Goal: Communication & Community: Answer question/provide support

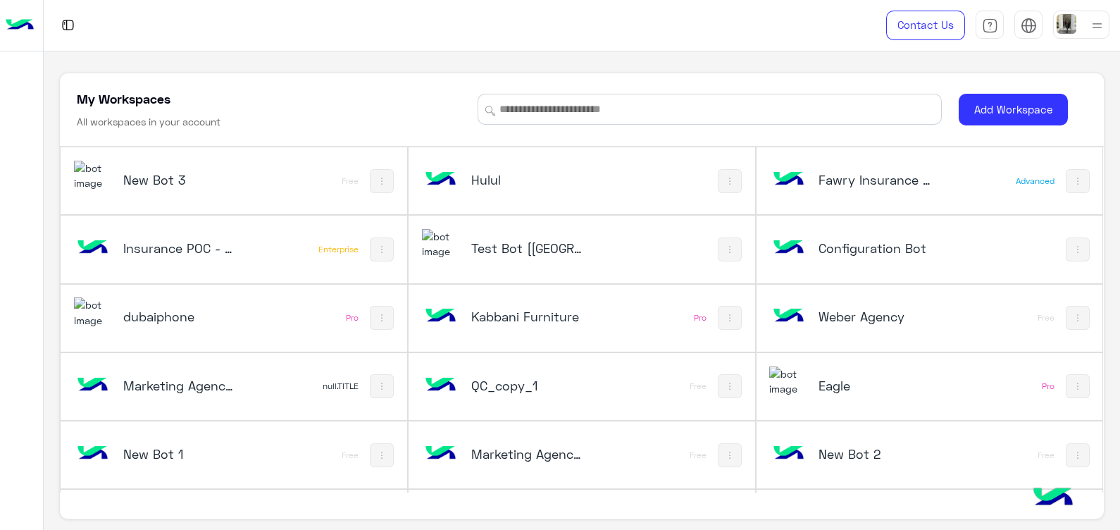
click at [546, 258] on div "Test Bot [[GEOGRAPHIC_DATA]]" at bounding box center [518, 249] width 192 height 41
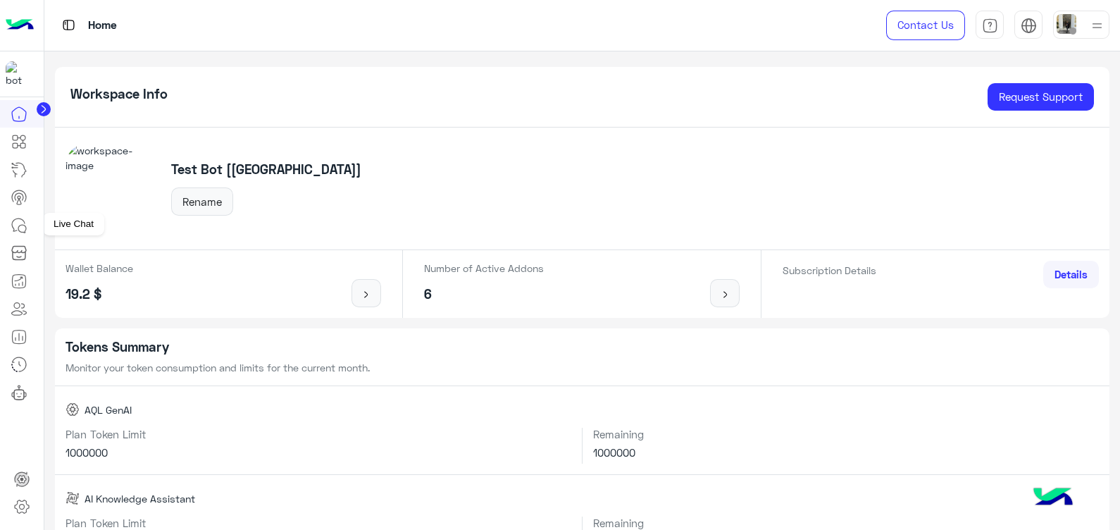
click at [14, 220] on icon at bounding box center [19, 225] width 17 height 17
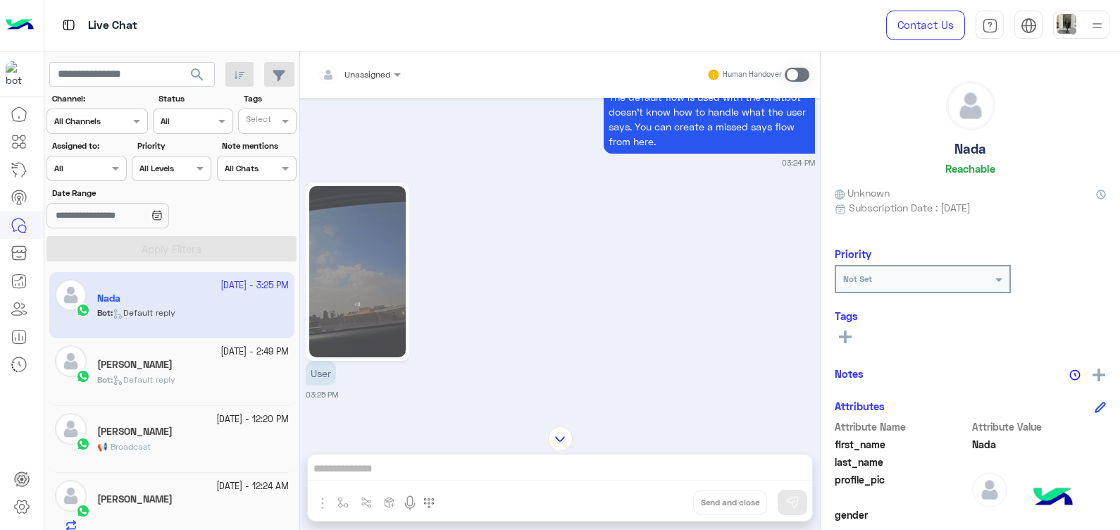
scroll to position [1498, 0]
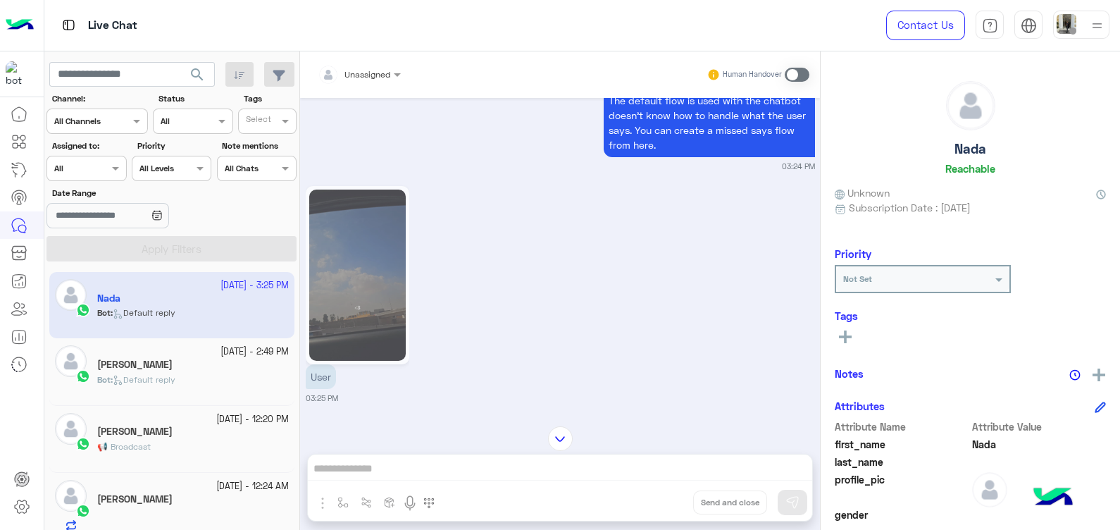
click at [789, 80] on span at bounding box center [796, 75] width 25 height 14
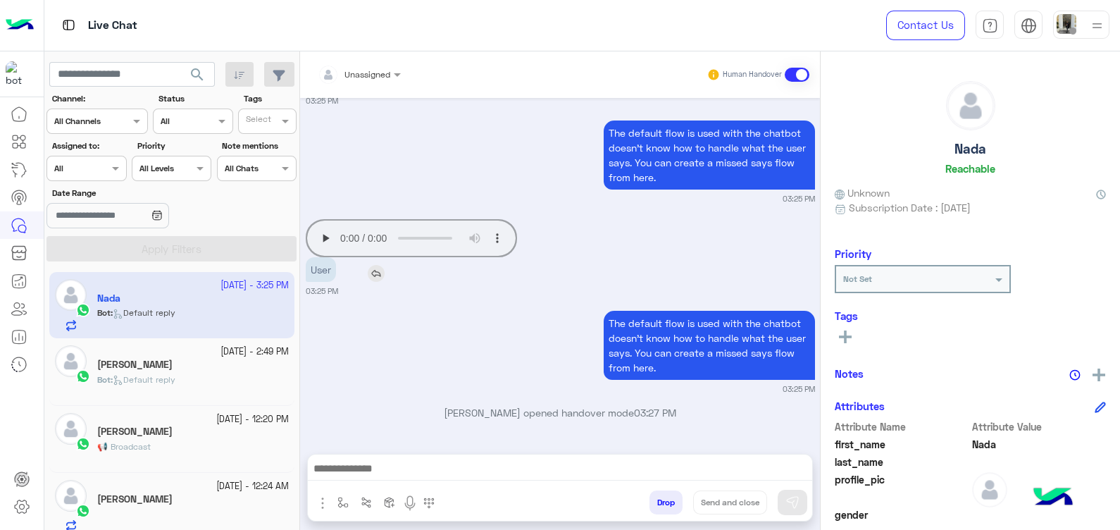
click at [373, 268] on img at bounding box center [376, 273] width 17 height 17
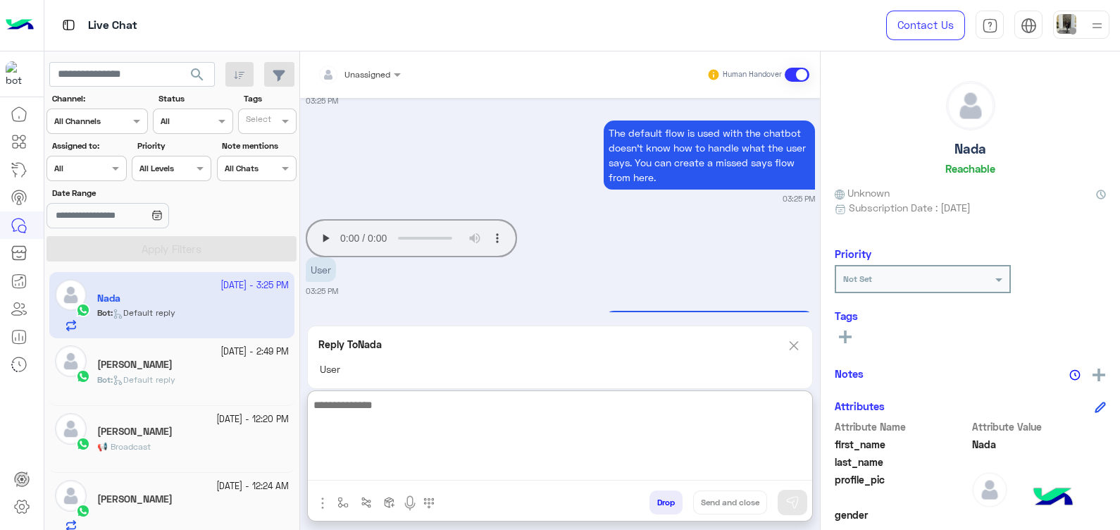
click at [437, 464] on textarea at bounding box center [560, 438] width 504 height 84
type textarea "*"
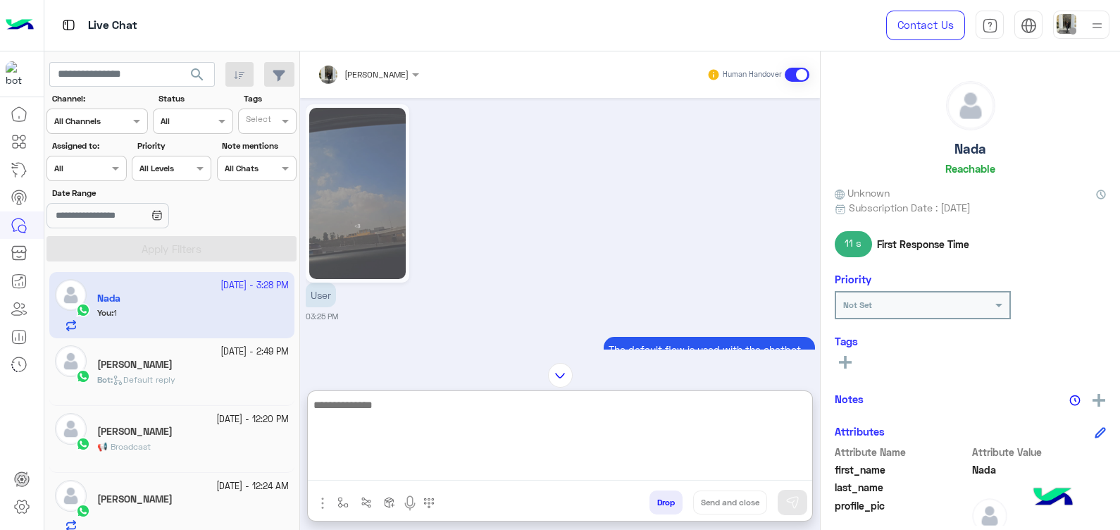
scroll to position [1582, 0]
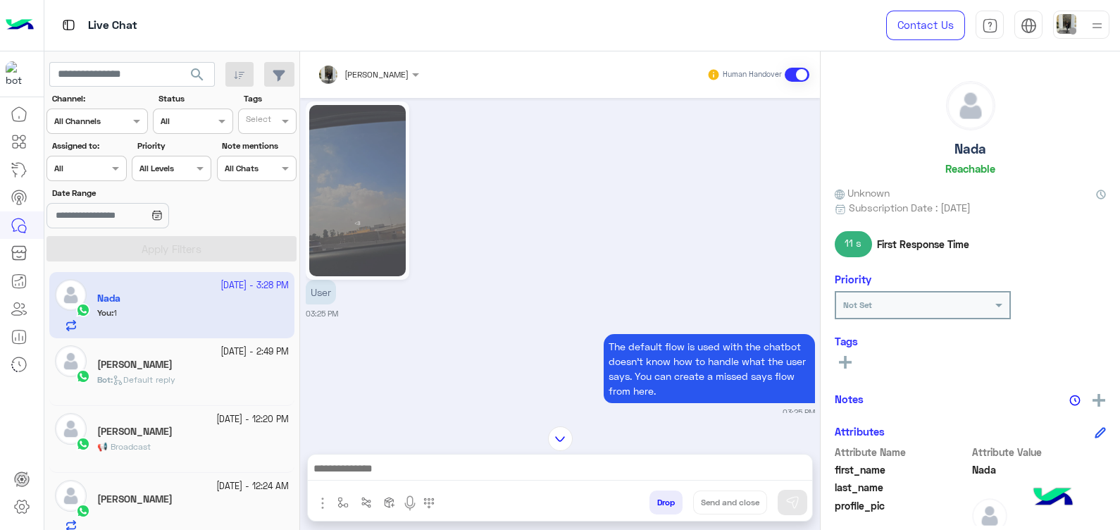
click at [380, 204] on img at bounding box center [357, 190] width 96 height 171
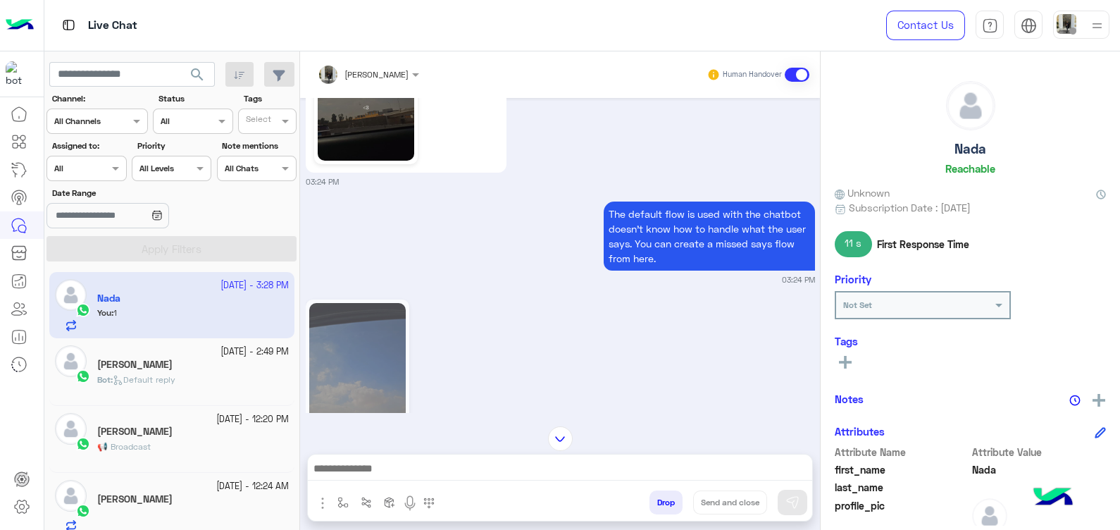
scroll to position [1210, 0]
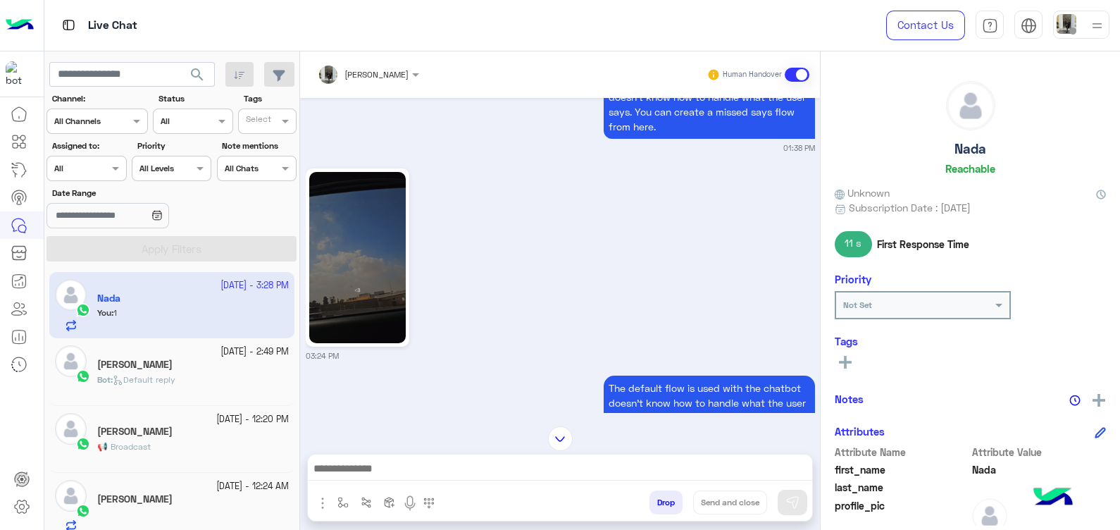
click at [380, 204] on img at bounding box center [357, 257] width 96 height 171
click at [445, 330] on img at bounding box center [449, 338] width 17 height 17
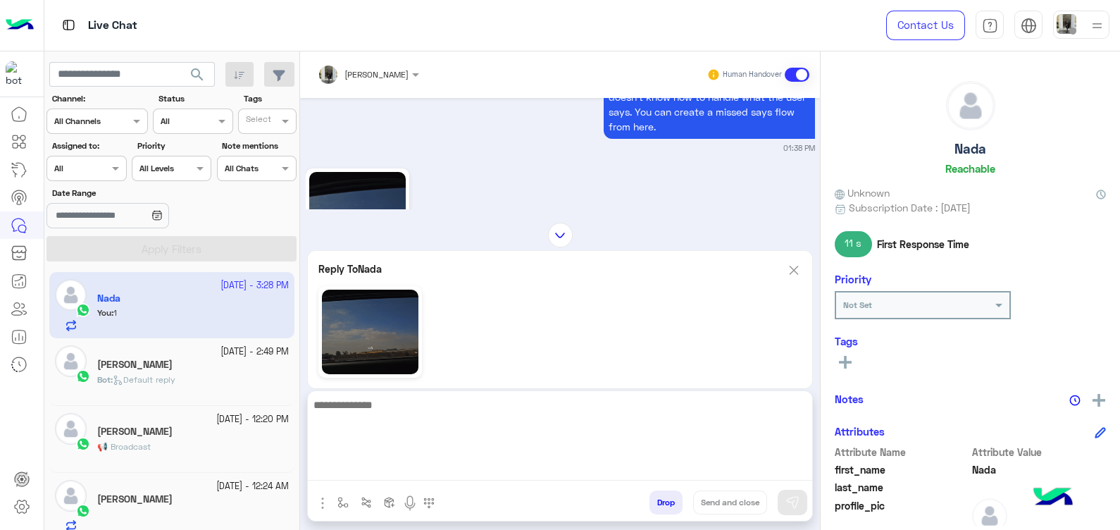
click at [461, 459] on textarea at bounding box center [560, 438] width 504 height 84
type textarea "*"
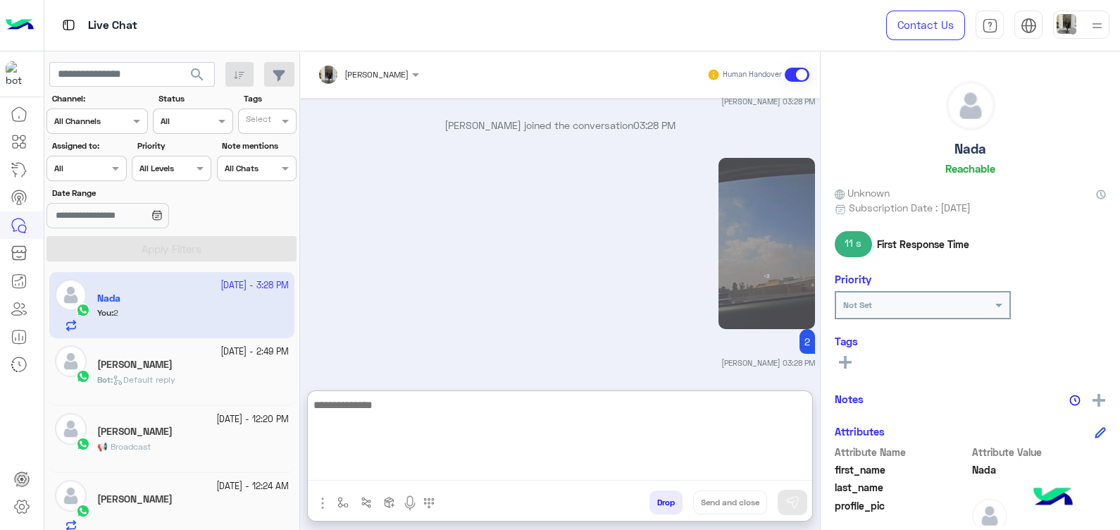
scroll to position [2299, 0]
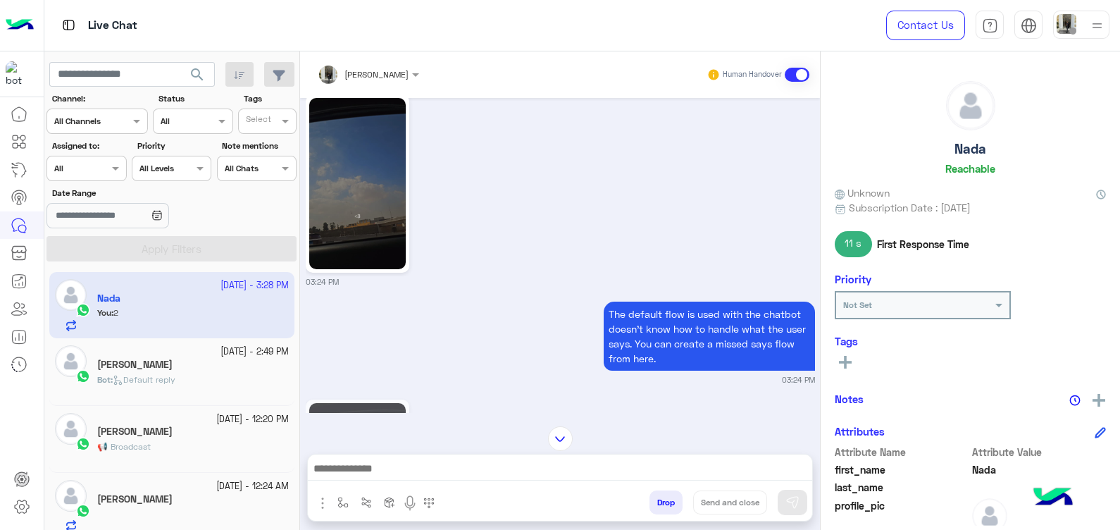
click at [561, 370] on div "[PERSON_NAME] Human Handover [DATE] 📢 Broadcast Message: *nada* is your verific…" at bounding box center [560, 293] width 520 height 484
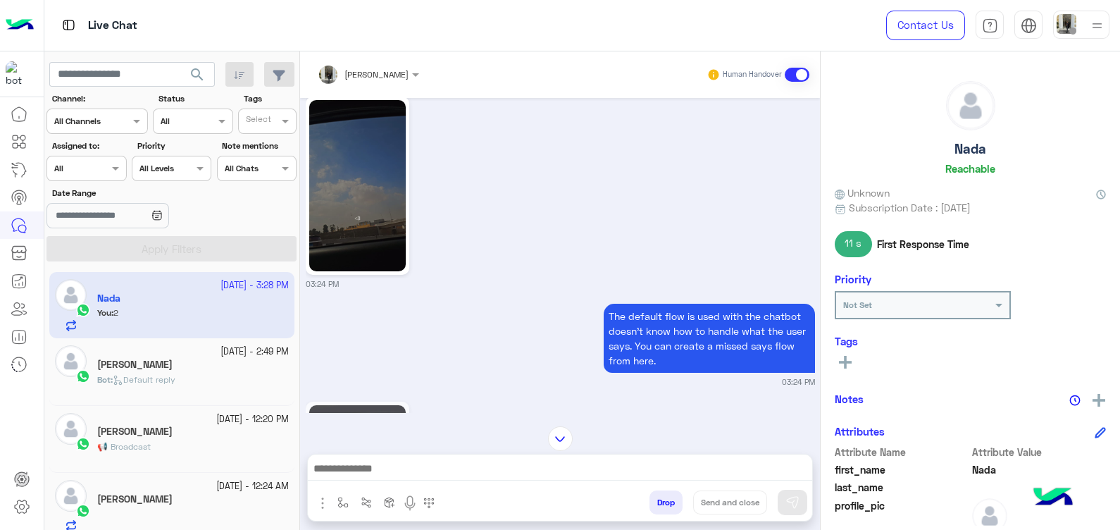
click at [563, 428] on img at bounding box center [560, 438] width 25 height 25
